Goal: Transaction & Acquisition: Purchase product/service

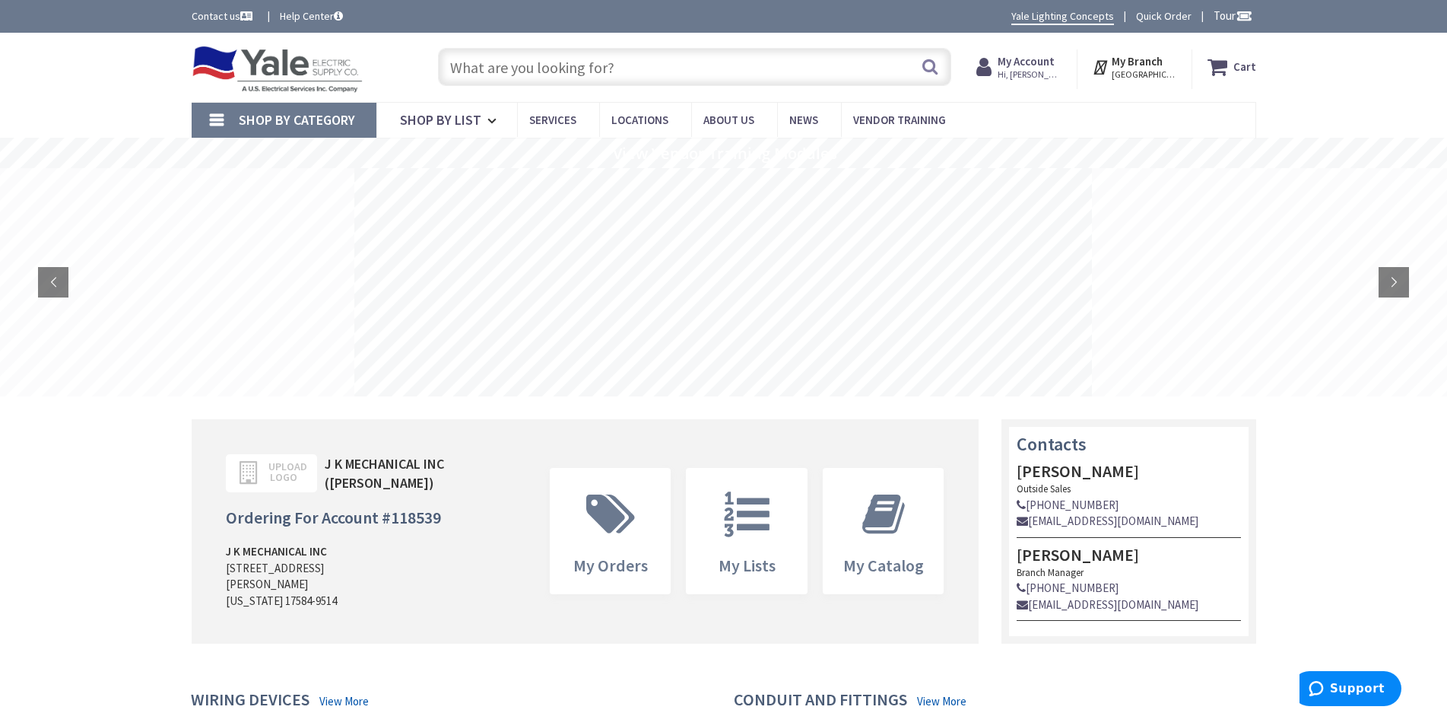
click at [1233, 66] on icon at bounding box center [1221, 66] width 26 height 27
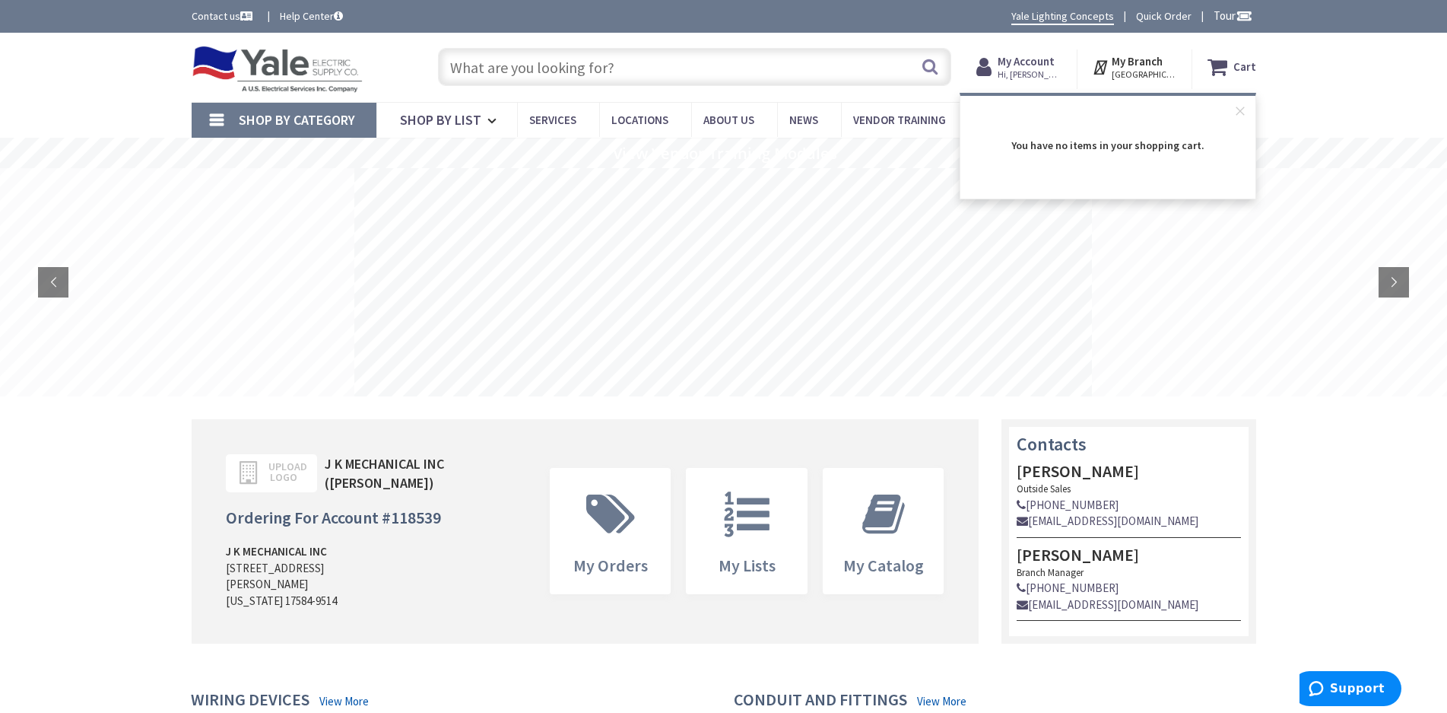
click at [1156, 21] on link "Quick Order" at bounding box center [1164, 15] width 56 height 15
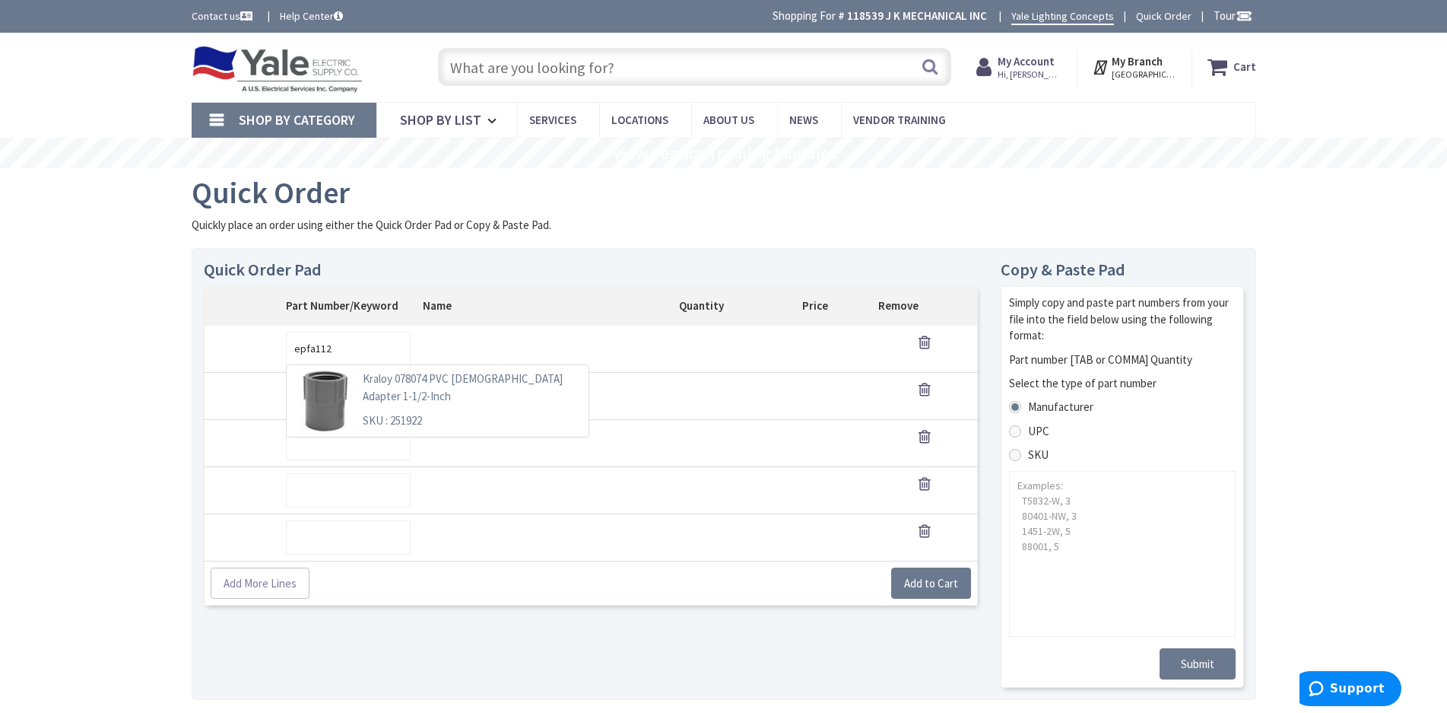
click at [477, 382] on p "Kraloy 078074 PVC Female Adapter 1-1/2-Inch" at bounding box center [471, 387] width 217 height 34
type input "251922"
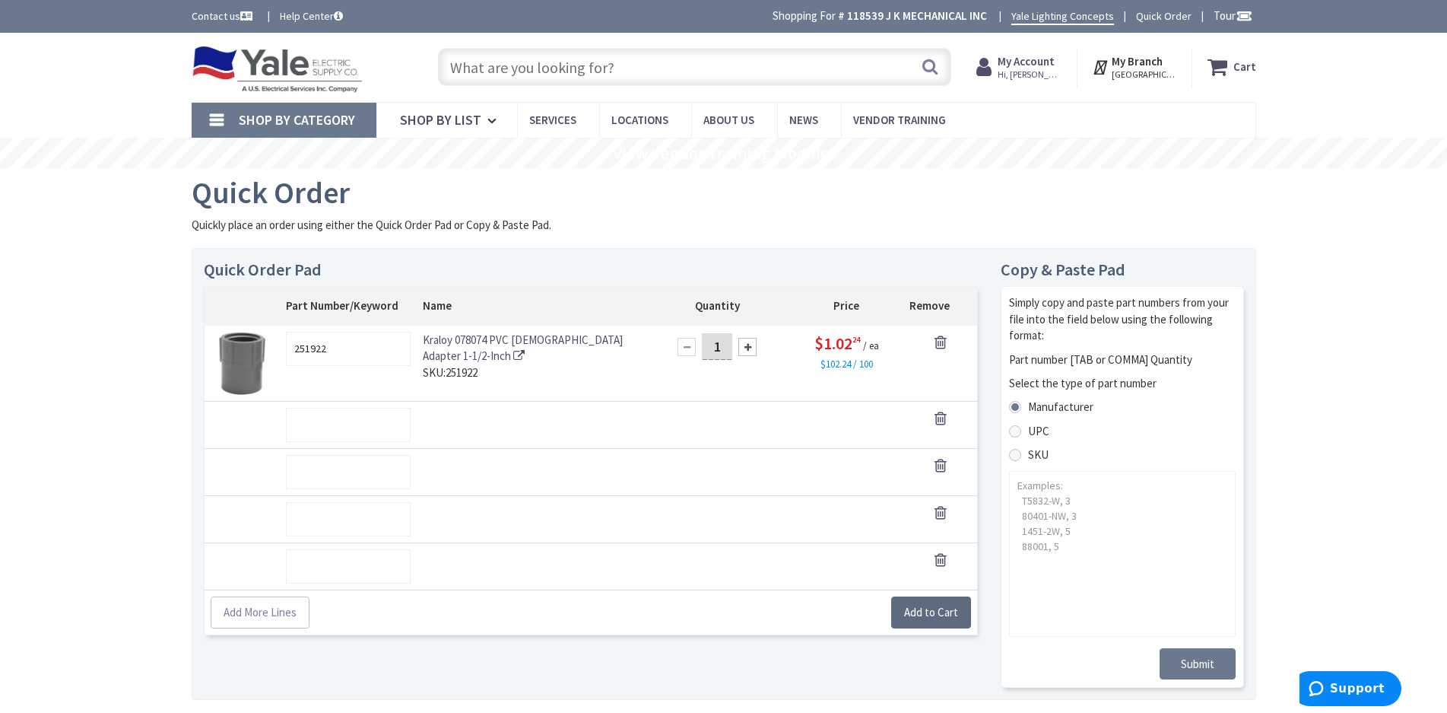
click at [945, 612] on span "Add to Cart" at bounding box center [931, 612] width 54 height 14
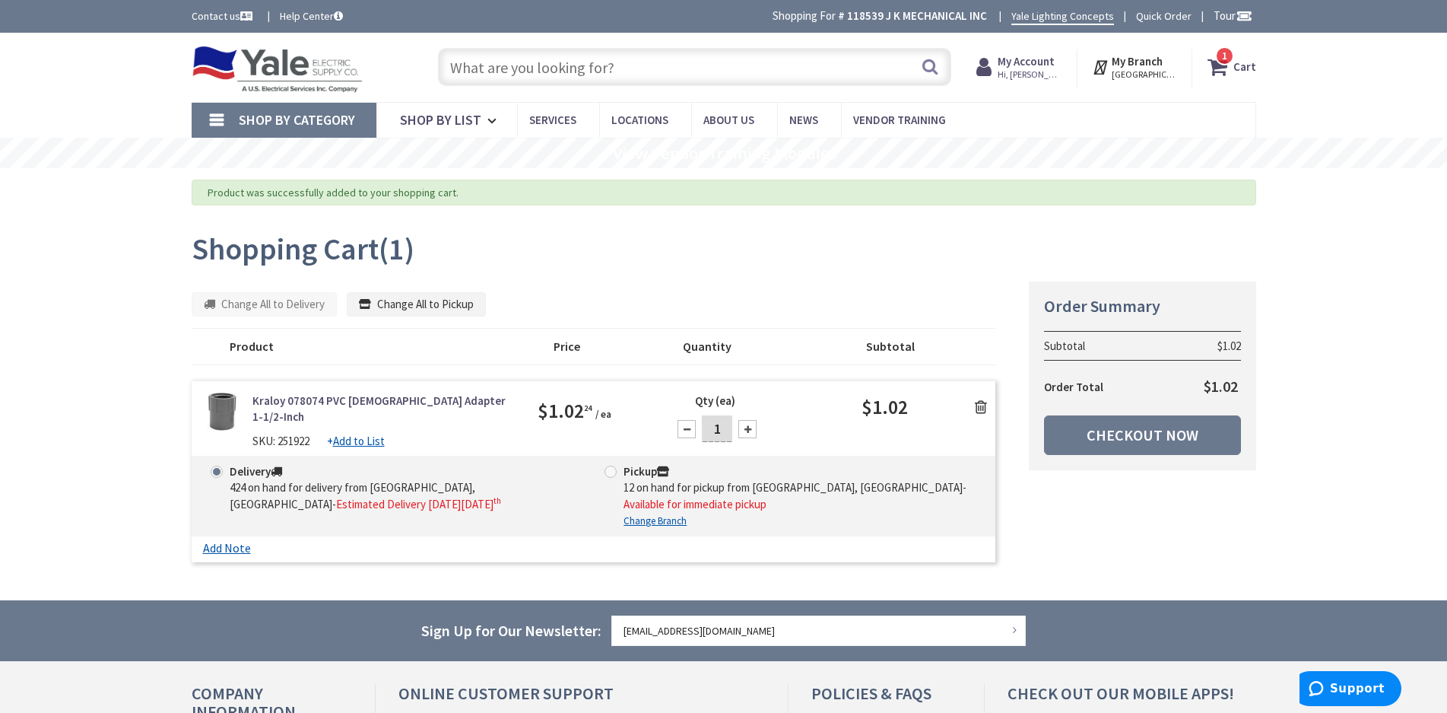
click at [981, 405] on icon at bounding box center [981, 406] width 12 height 15
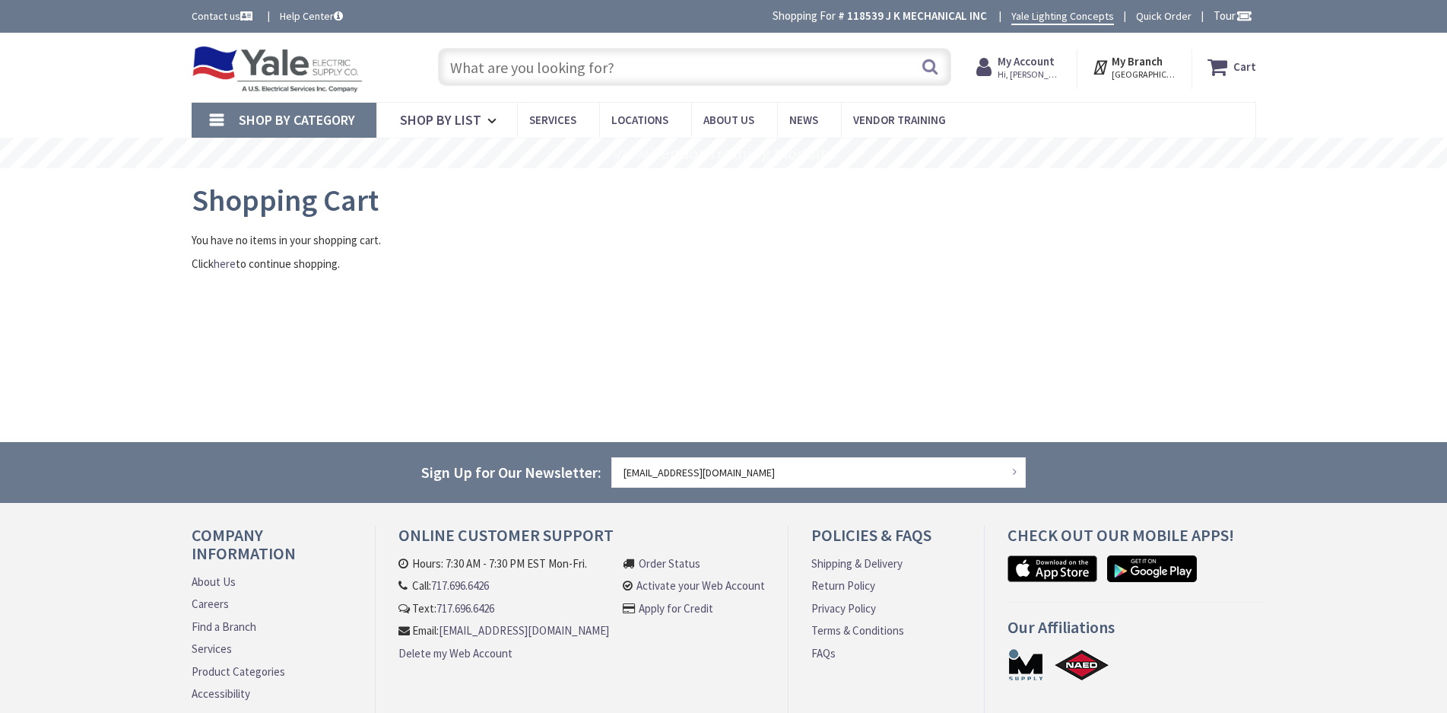
type input "130918"
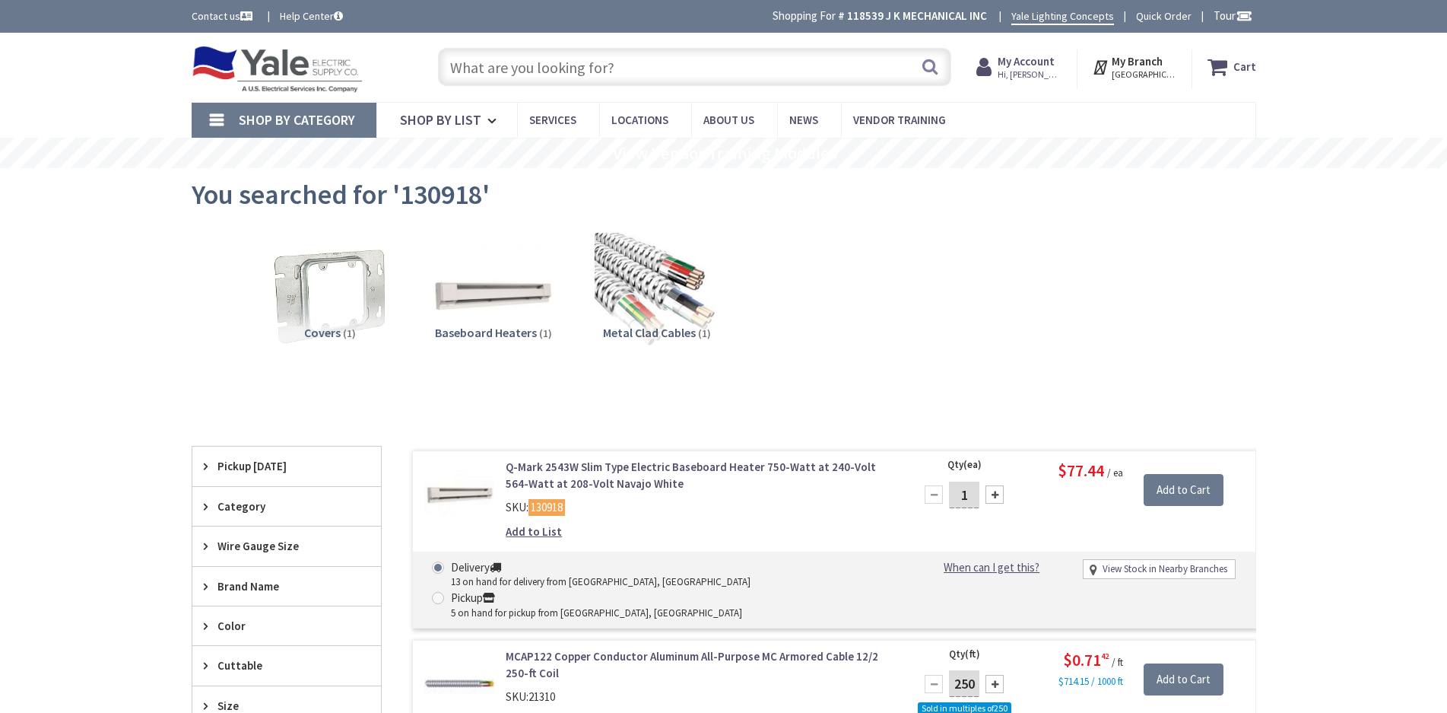
click at [444, 592] on span at bounding box center [438, 598] width 12 height 12
click at [446, 592] on input "Pickup 5 on hand for pickup from Lancaster, PA" at bounding box center [441, 597] width 10 height 10
radio input "true"
click at [1197, 490] on input "Add to Cart" at bounding box center [1184, 490] width 80 height 32
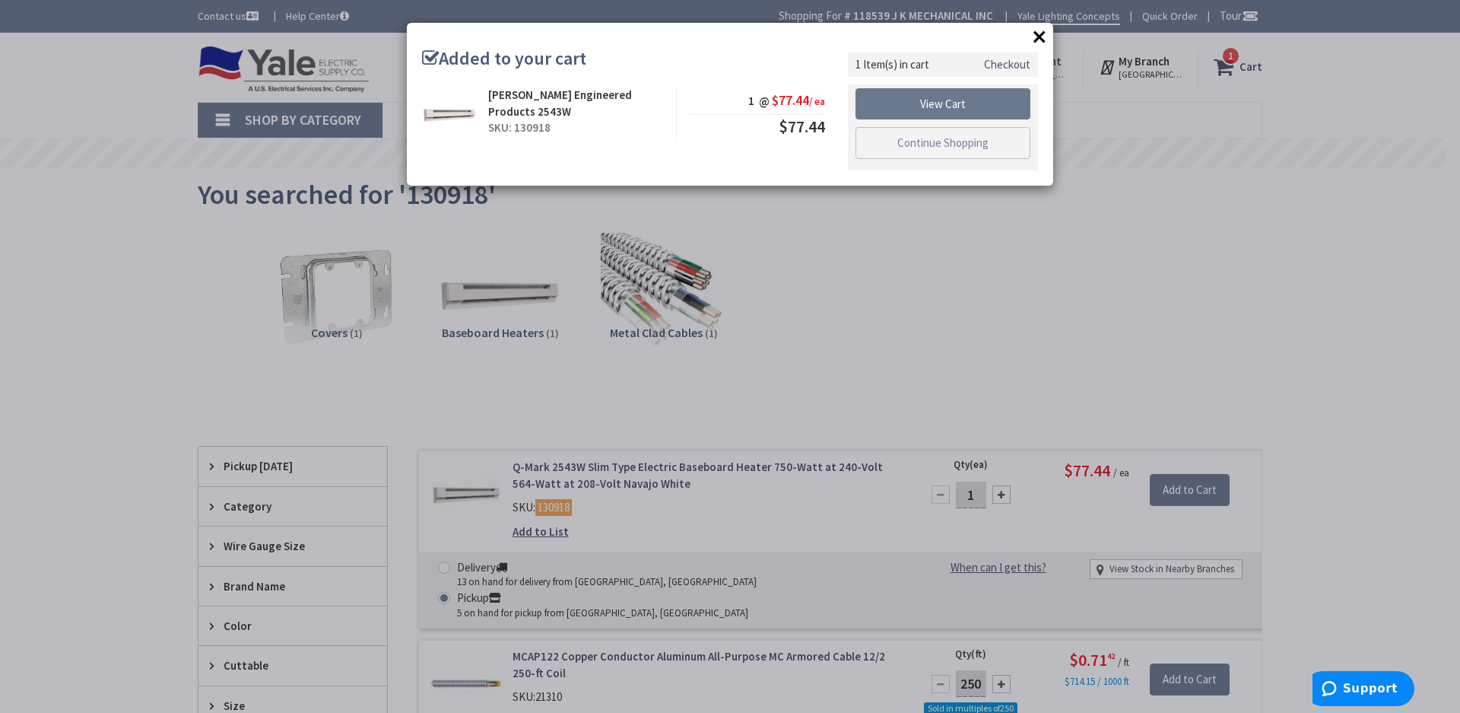
click at [1001, 66] on link "Checkout" at bounding box center [1007, 64] width 46 height 16
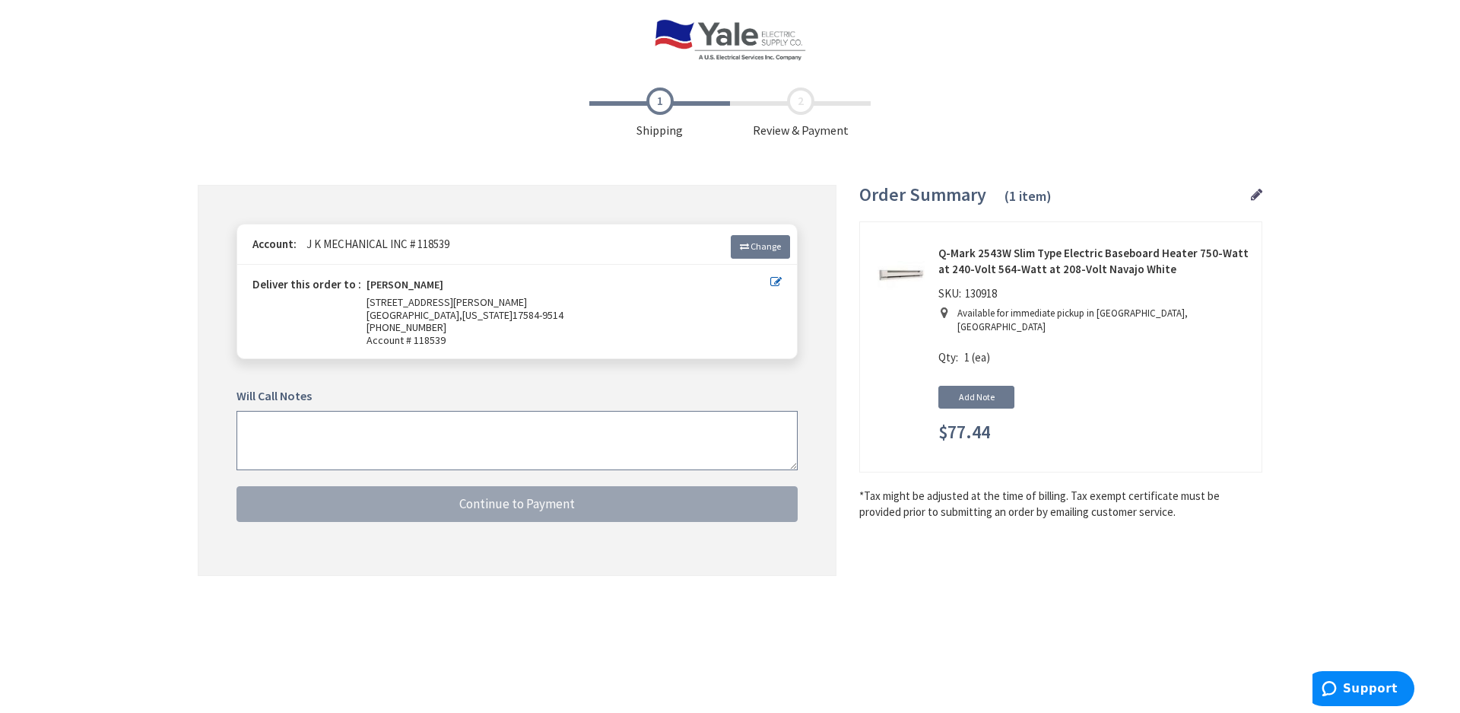
click at [462, 444] on textarea at bounding box center [517, 440] width 561 height 59
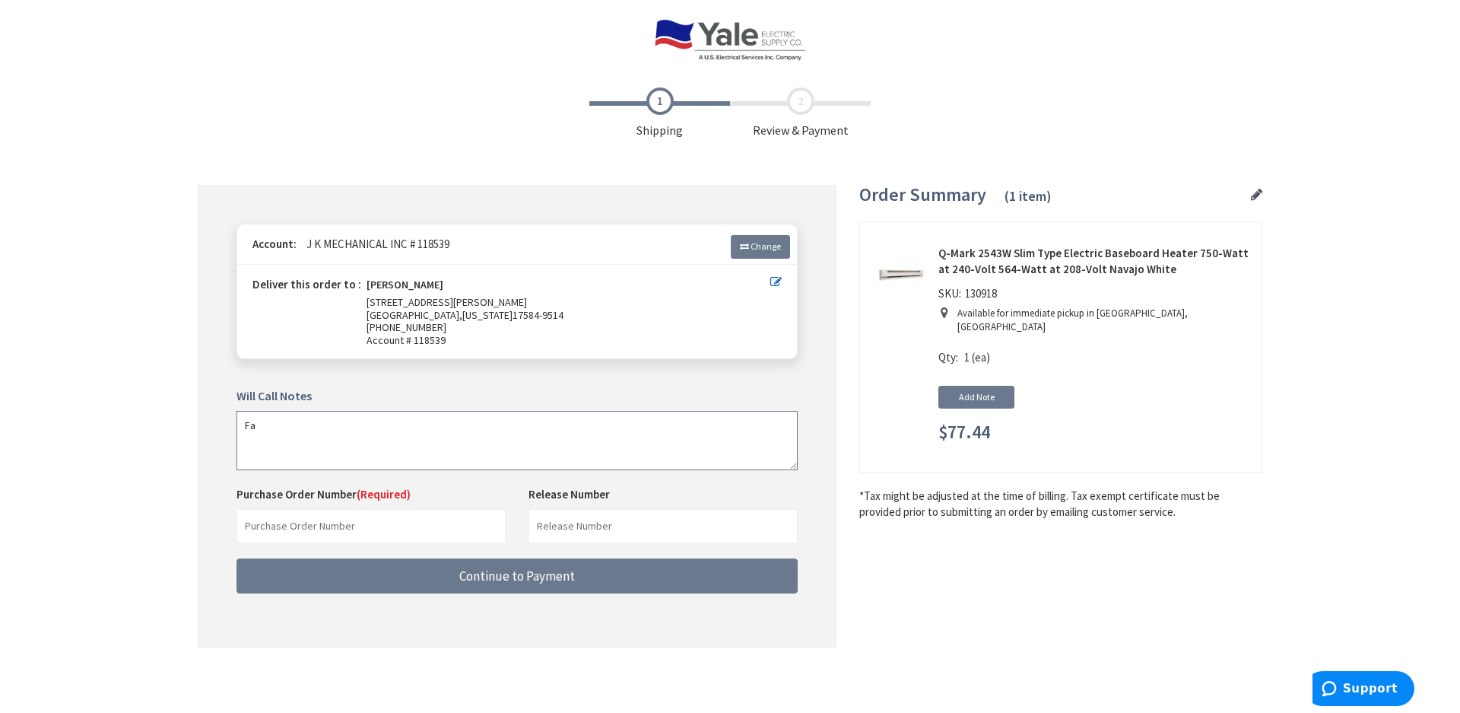
type textarea "F"
type textarea "Please put on Fast track"
click at [398, 515] on input "text" at bounding box center [371, 526] width 269 height 34
type input "67206"
click at [603, 530] on input "text" at bounding box center [663, 526] width 269 height 34
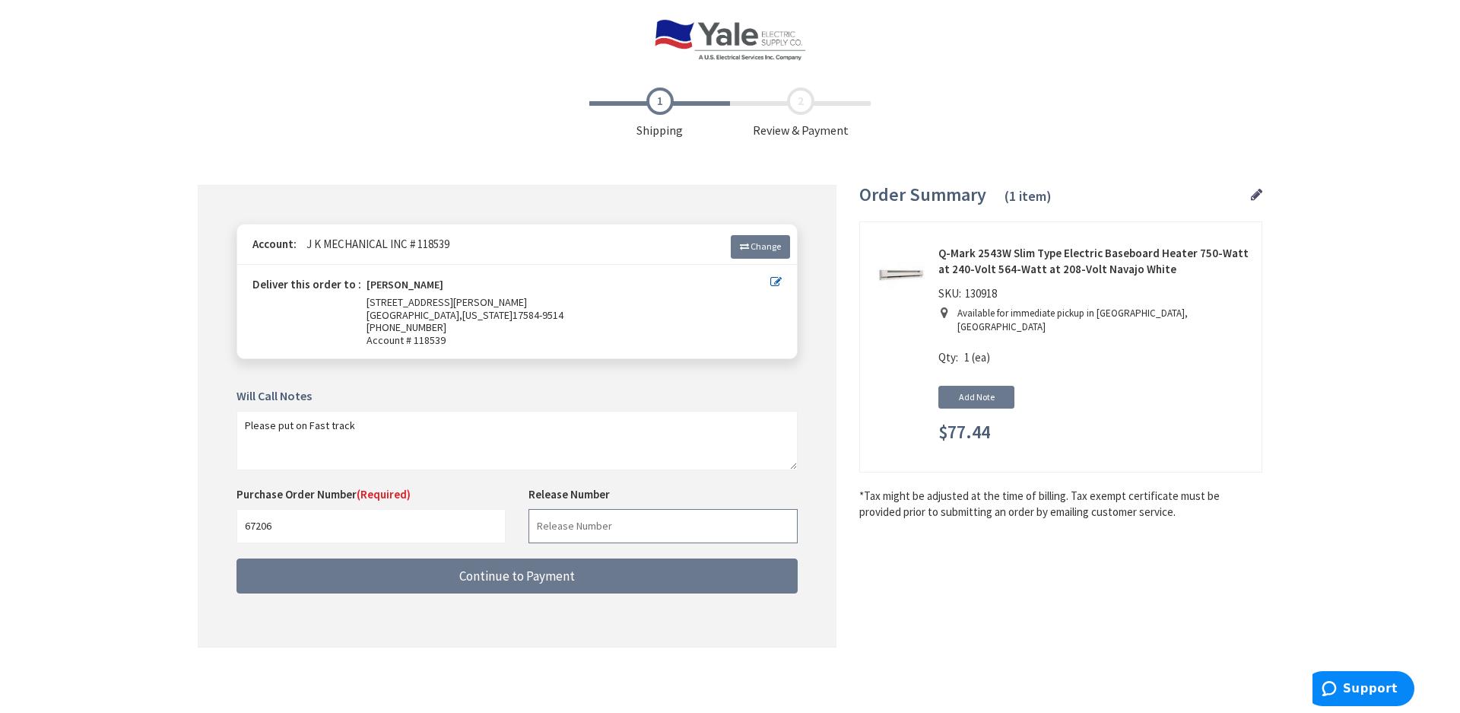
click at [625, 531] on input "text" at bounding box center [663, 526] width 269 height 34
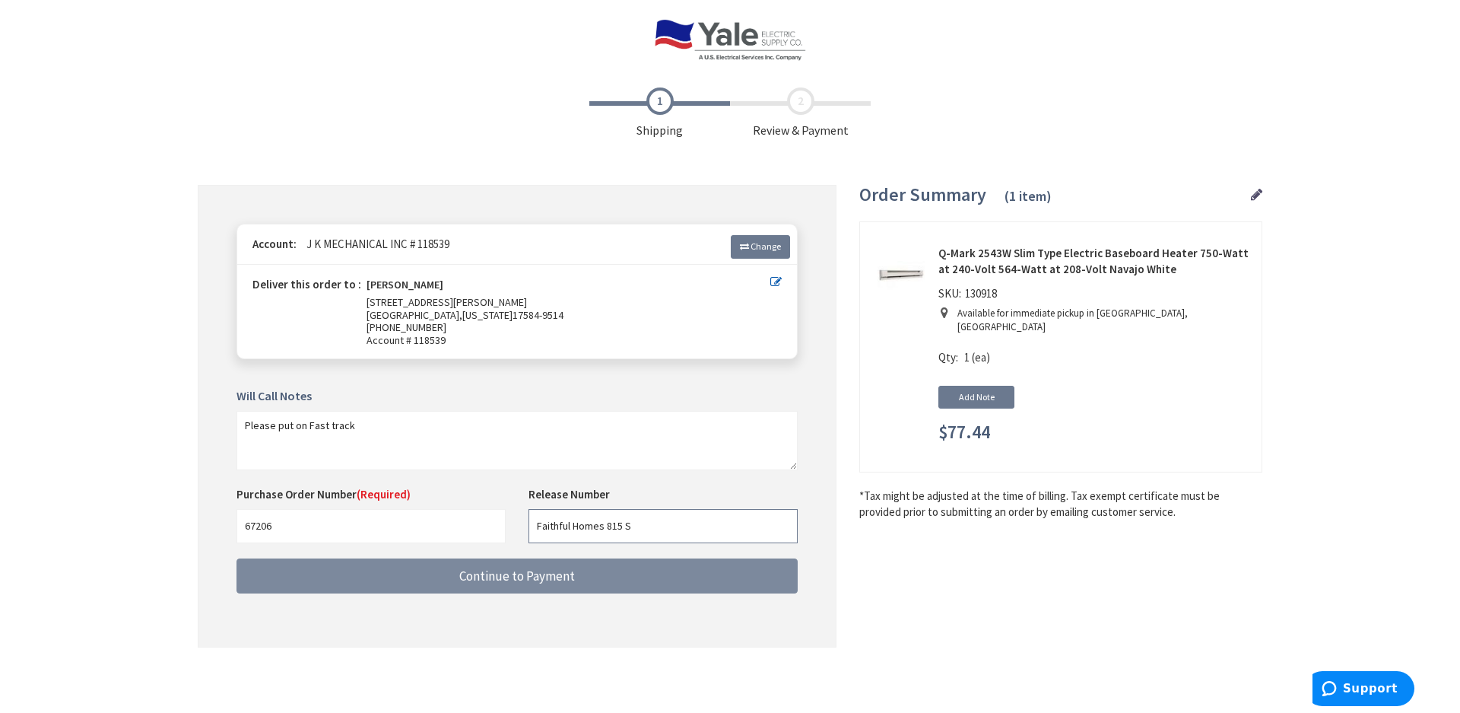
type input "Faithful Homes 815 S"
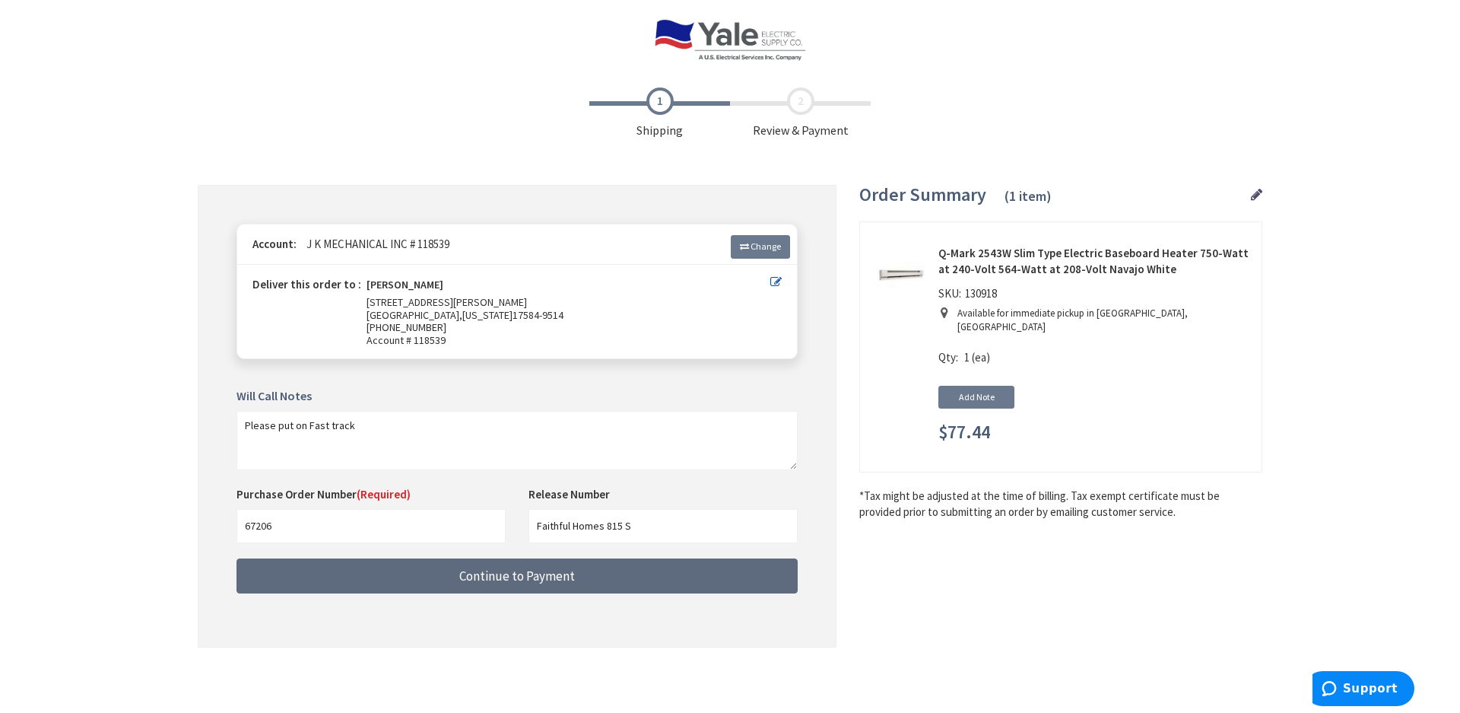
click at [554, 583] on button "Continue to Payment" at bounding box center [517, 576] width 561 height 36
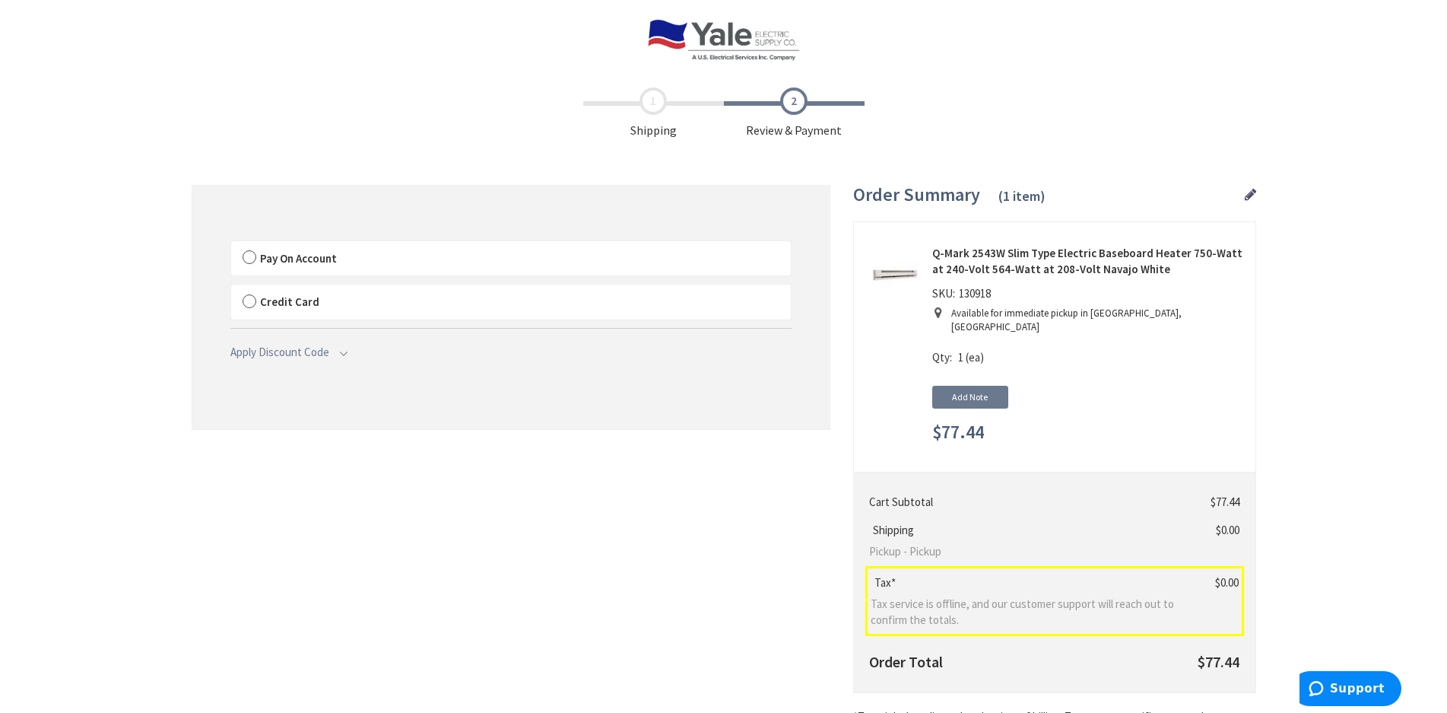
click at [656, 100] on span "Shipping" at bounding box center [653, 113] width 141 height 52
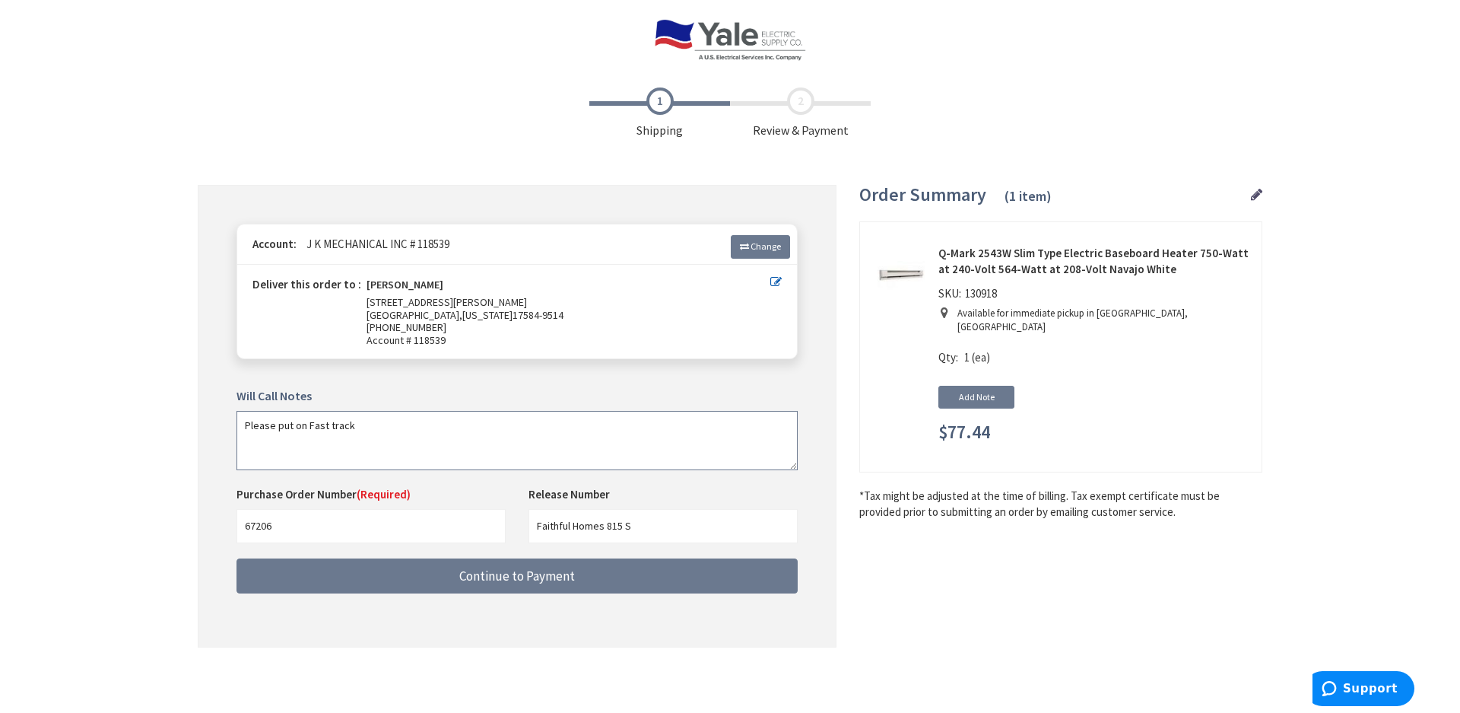
click at [389, 423] on textarea "Please put on Fast track" at bounding box center [517, 440] width 561 height 59
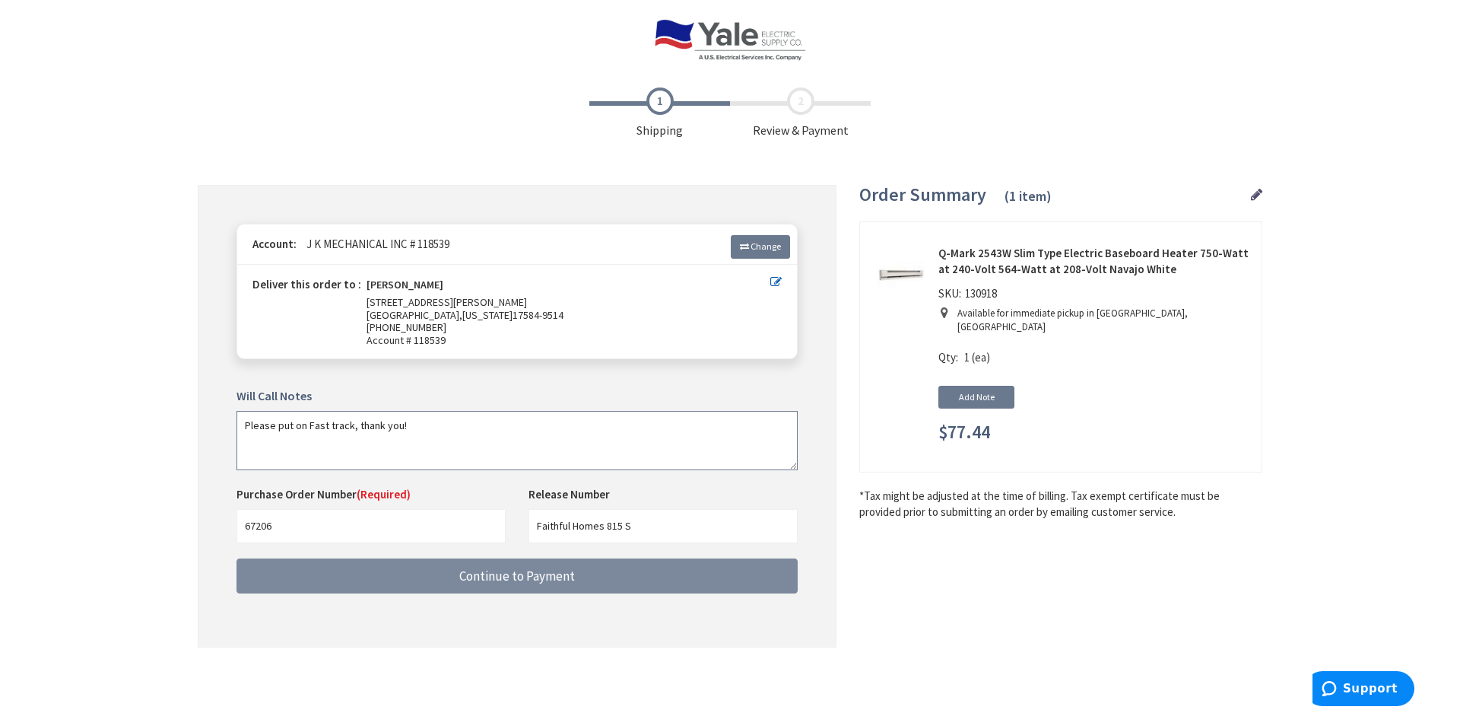
type textarea "Please put on Fast track, thank you!"
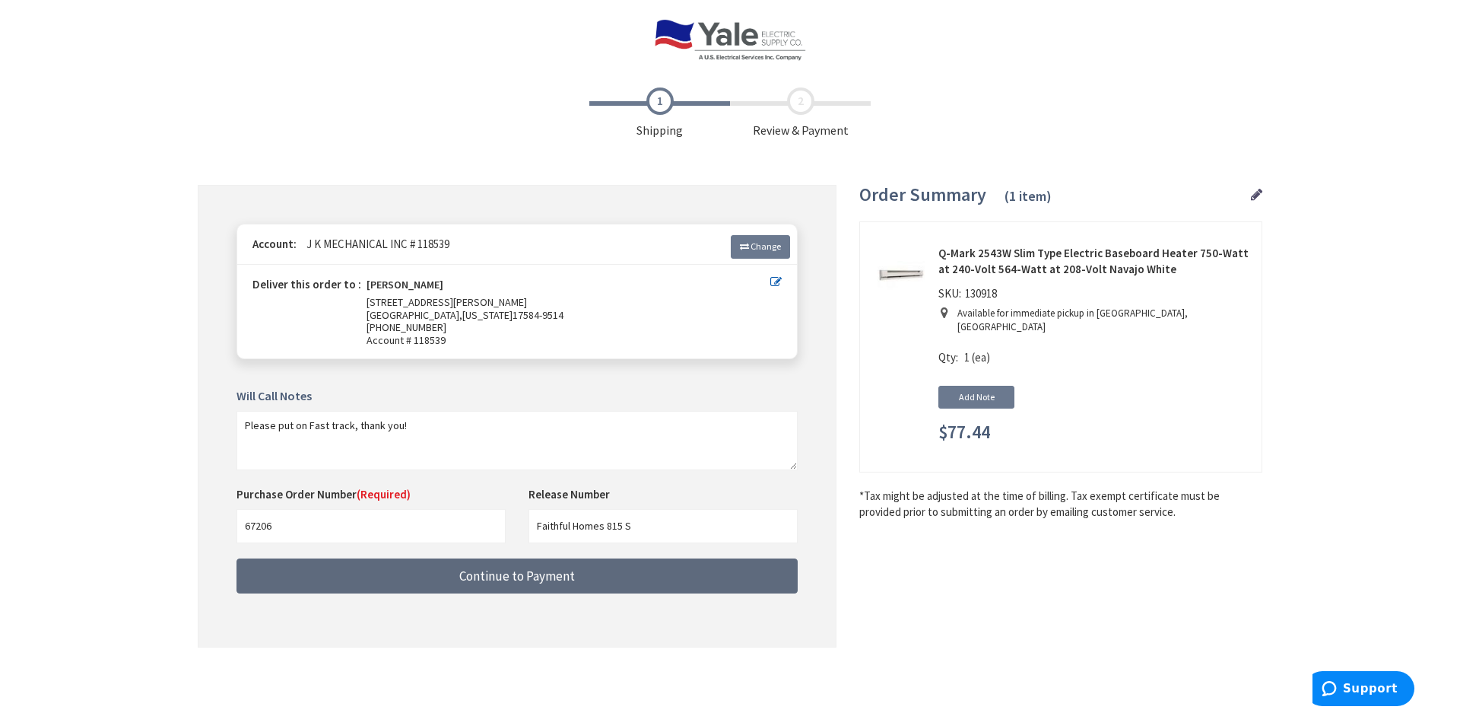
click at [622, 572] on button "Continue to Payment" at bounding box center [517, 576] width 561 height 36
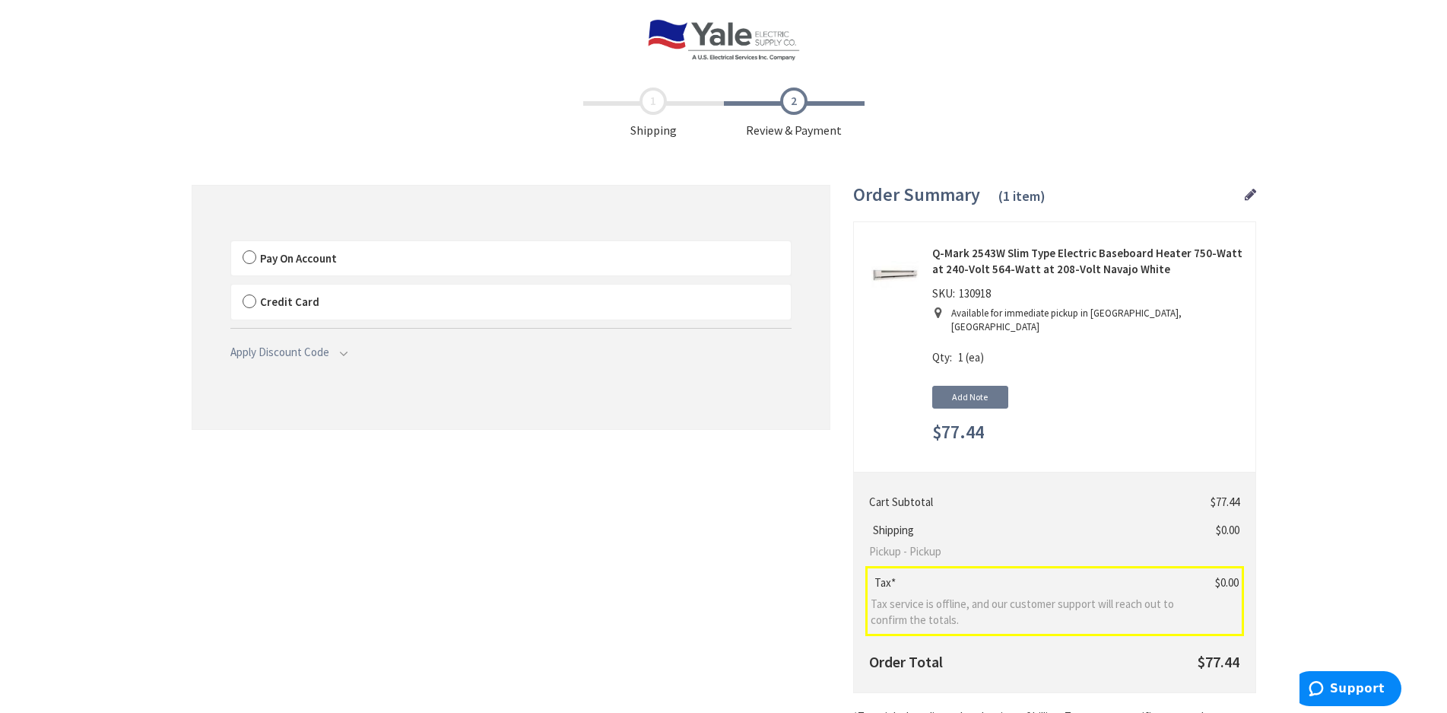
click at [262, 255] on span "Pay On Account" at bounding box center [298, 258] width 77 height 14
click at [231, 244] on input "Pay On Account" at bounding box center [231, 244] width 0 height 0
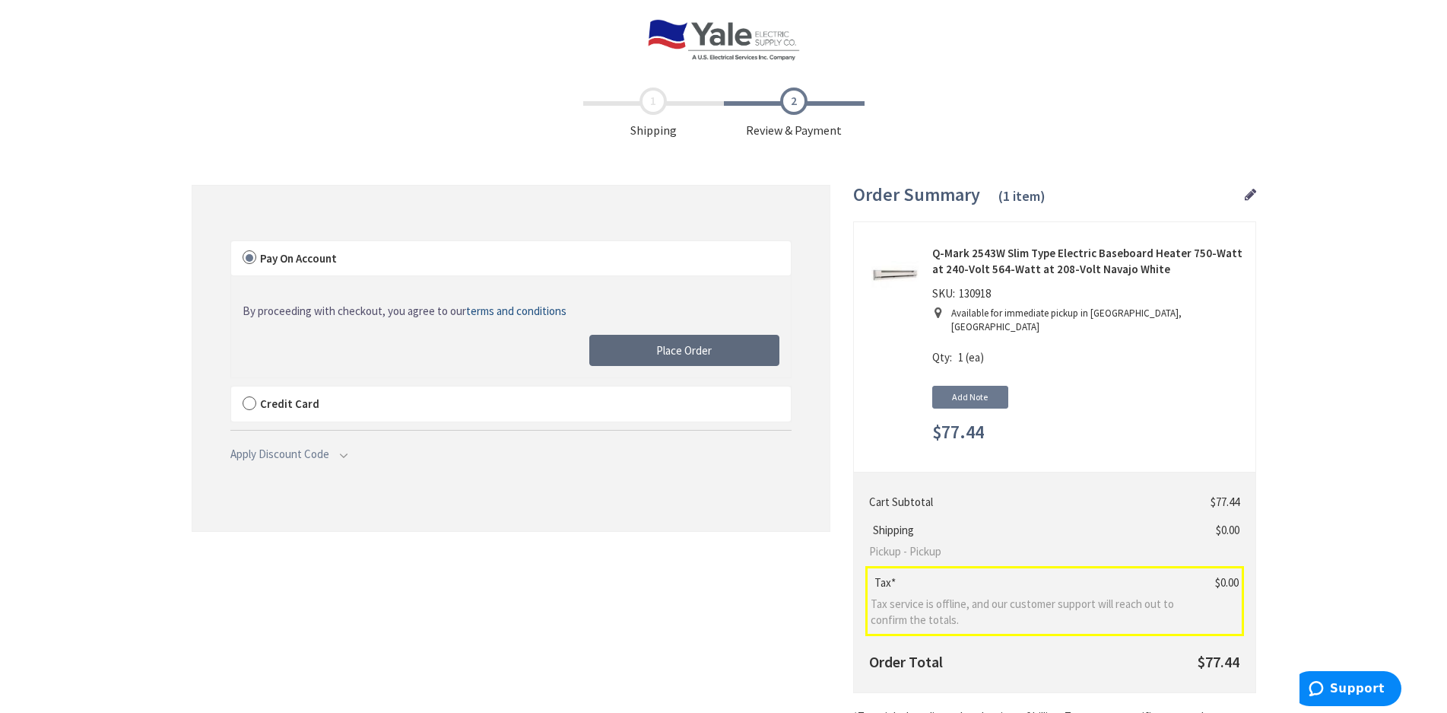
click at [695, 356] on span "Place Order" at bounding box center [684, 350] width 56 height 14
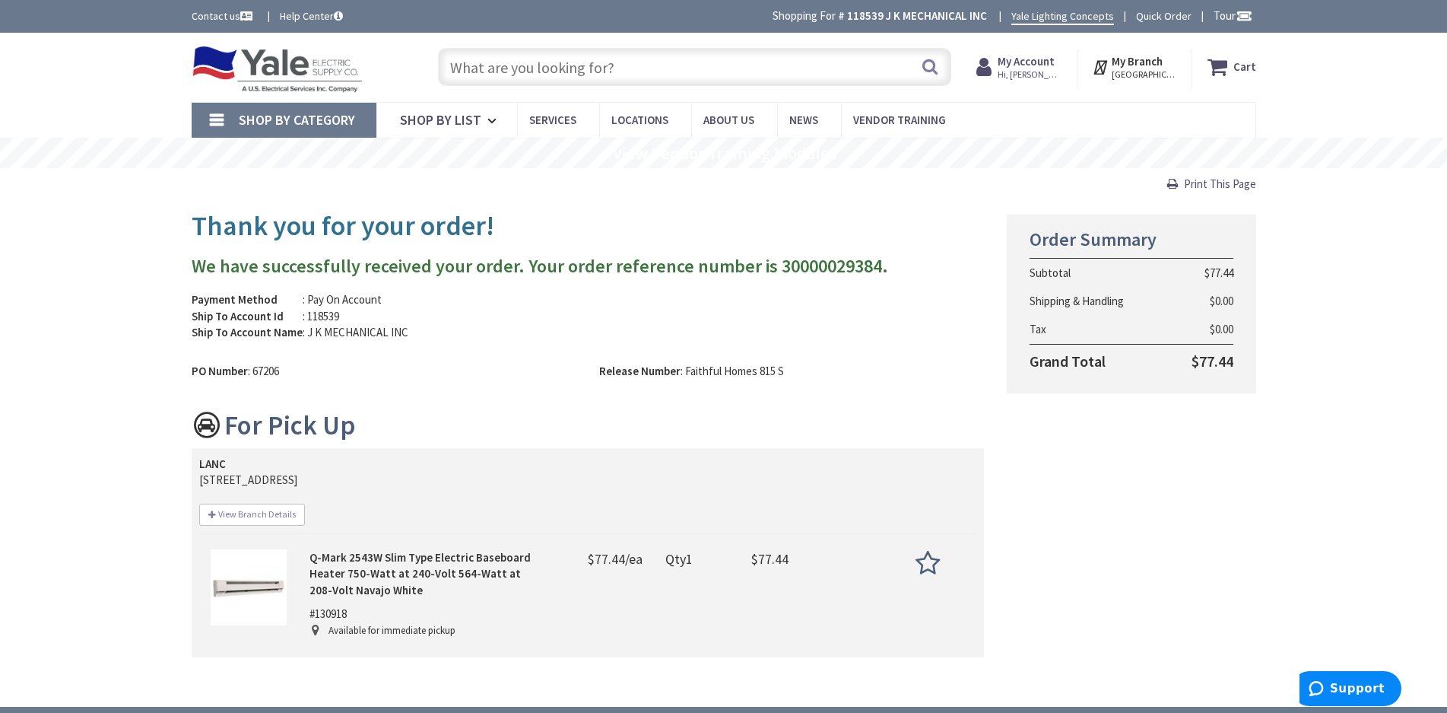
click at [1187, 179] on span "Print This Page" at bounding box center [1220, 183] width 72 height 14
